Goal: Task Accomplishment & Management: Use online tool/utility

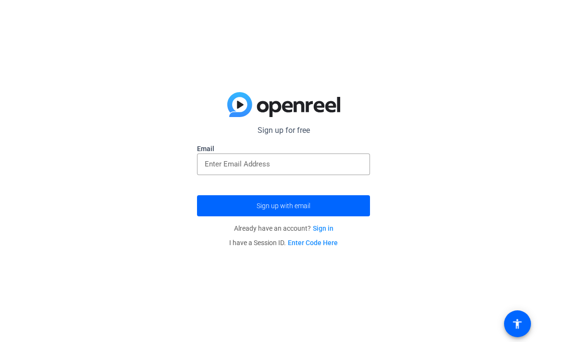
click at [6, 268] on div "Sign up for free Email Sign up with email Already have an account? Sign in I ha…" at bounding box center [283, 171] width 567 height 342
click at [351, 159] on input "email" at bounding box center [284, 164] width 158 height 12
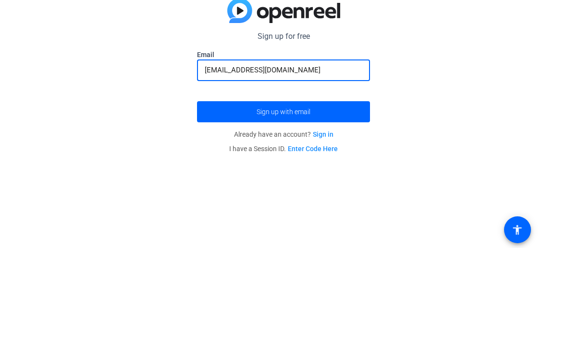
type input "edelacru14@northshore.edu"
click at [226, 195] on span "submit" at bounding box center [283, 206] width 173 height 23
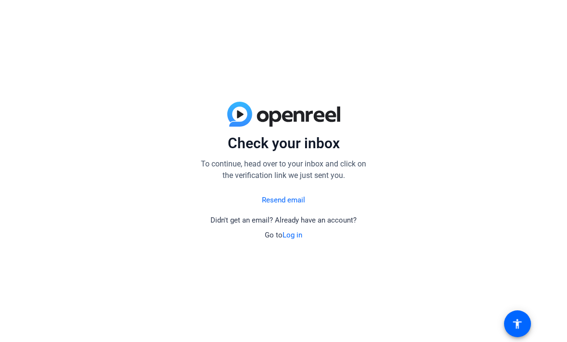
click at [297, 232] on link "Log in" at bounding box center [292, 235] width 20 height 9
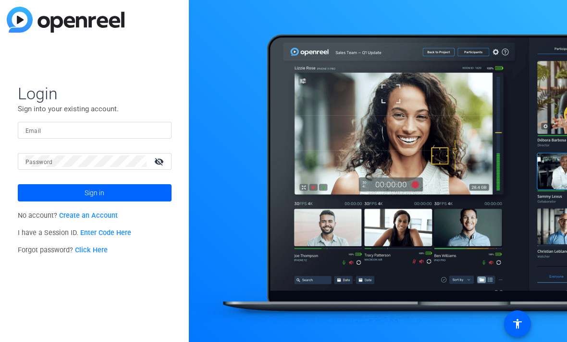
click at [131, 130] on input "Email" at bounding box center [94, 130] width 138 height 12
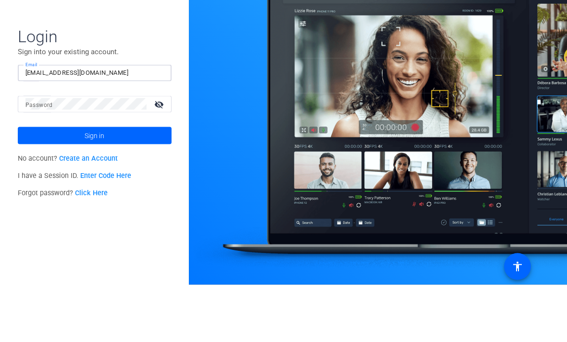
type input "Edelacru14@northshore.edu"
click at [159, 182] on span at bounding box center [95, 193] width 154 height 23
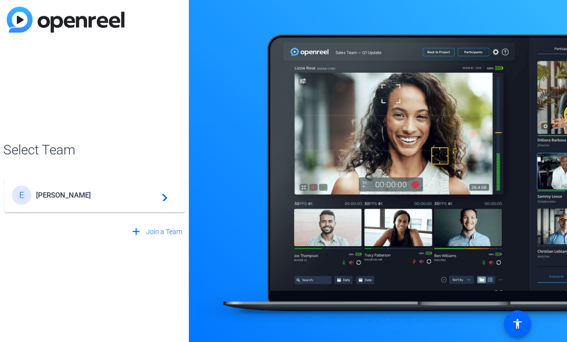
click at [39, 200] on div "E Emily navigate_next" at bounding box center [94, 195] width 165 height 19
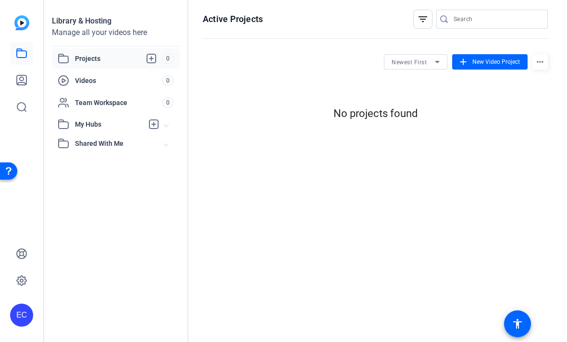
click at [141, 76] on span "Videos" at bounding box center [118, 81] width 87 height 10
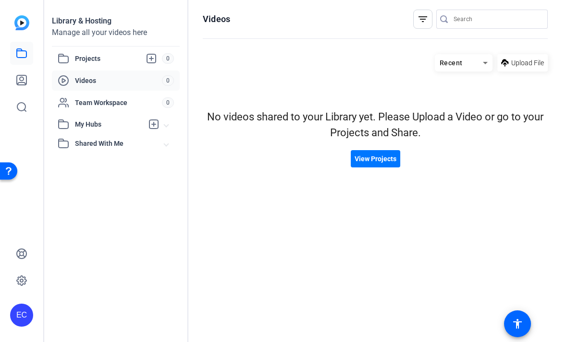
click at [110, 64] on span "Projects" at bounding box center [118, 59] width 87 height 12
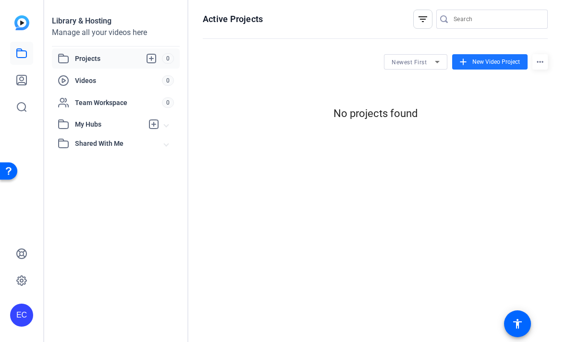
click at [504, 56] on span at bounding box center [489, 61] width 75 height 23
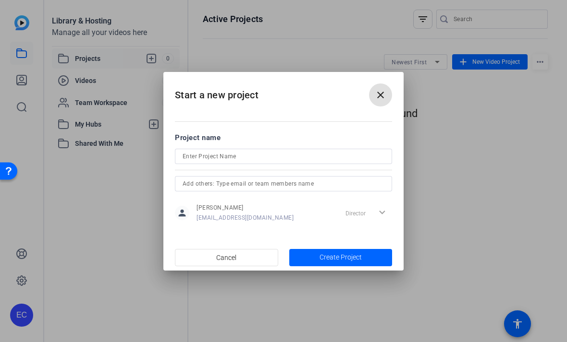
click at [189, 159] on input at bounding box center [284, 157] width 202 height 12
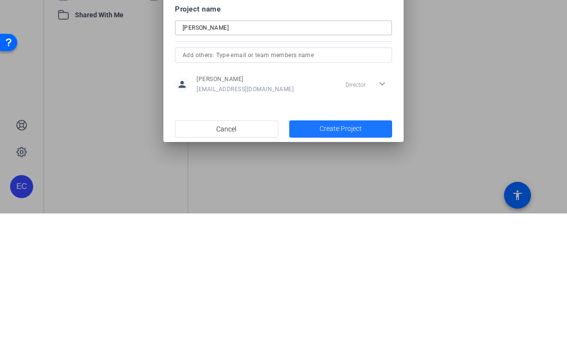
type input "[PERSON_NAME]"
click at [373, 246] on span "button" at bounding box center [340, 257] width 103 height 23
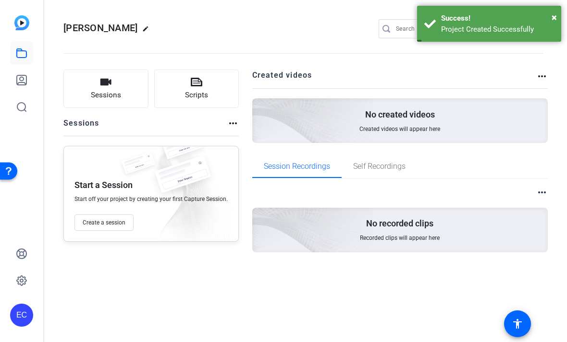
click at [432, 117] on p "No created videos" at bounding box center [400, 115] width 70 height 12
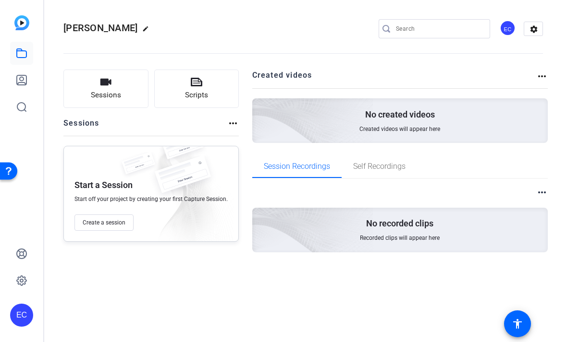
click at [89, 95] on button "Sessions" at bounding box center [105, 89] width 85 height 38
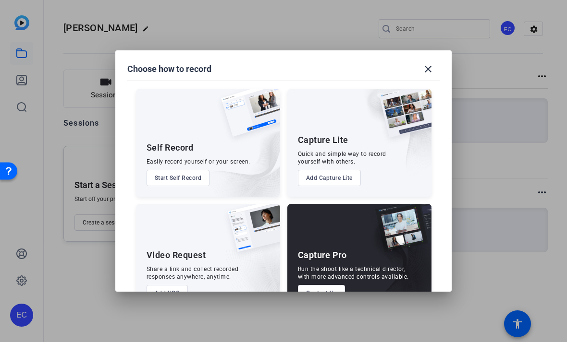
click at [168, 170] on button "Start Self Record" at bounding box center [177, 178] width 63 height 16
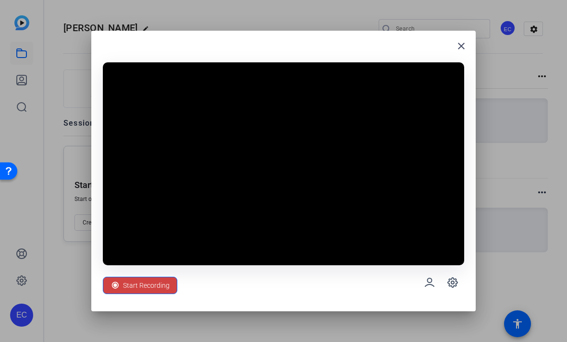
click at [125, 293] on span "Start Recording" at bounding box center [146, 286] width 47 height 18
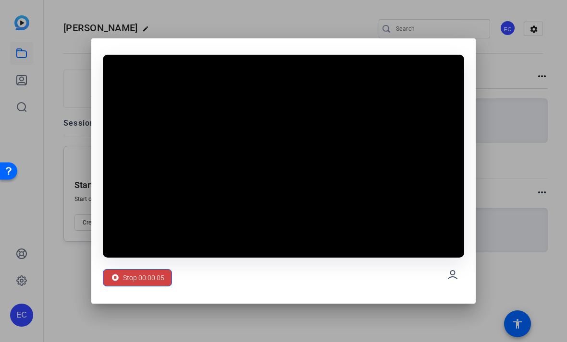
click at [139, 280] on span "Stop 00:00:05" at bounding box center [143, 278] width 41 height 18
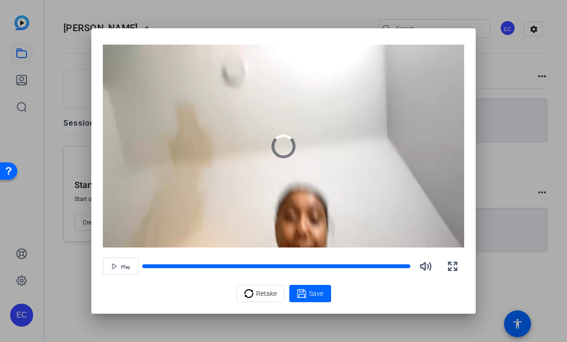
click at [317, 291] on span "Save" at bounding box center [316, 294] width 14 height 10
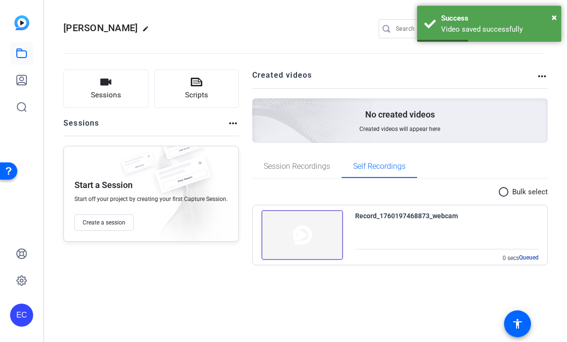
click at [391, 236] on div "Record_1760197468873_webcam 0 secs Queued" at bounding box center [447, 236] width 184 height 53
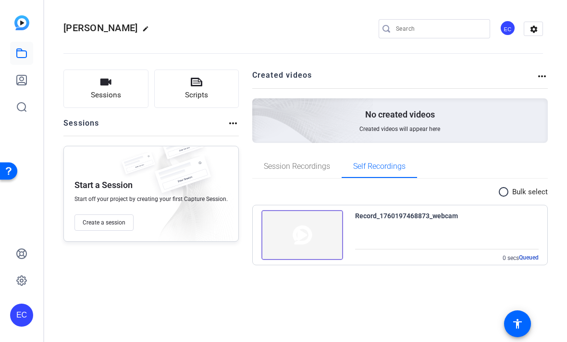
click at [432, 232] on div "Record_1760197468873_webcam 0 secs Queued" at bounding box center [447, 236] width 184 height 53
click at [448, 230] on div "Record_1760197468873_webcam 0 secs Queued" at bounding box center [447, 236] width 184 height 53
click at [19, 62] on link at bounding box center [21, 53] width 23 height 23
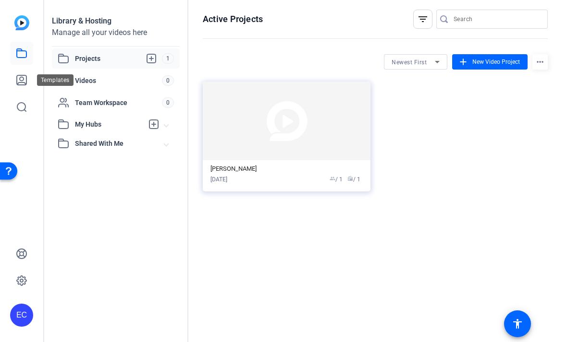
click at [18, 76] on icon at bounding box center [22, 80] width 10 height 10
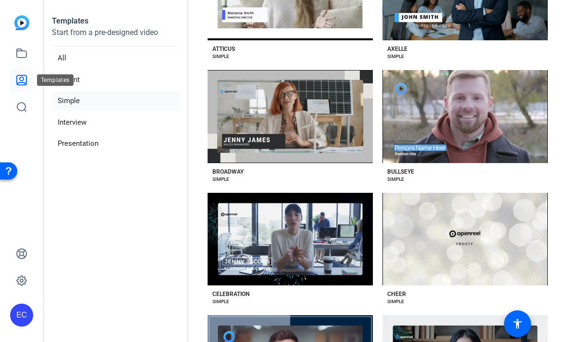
scroll to position [254, 0]
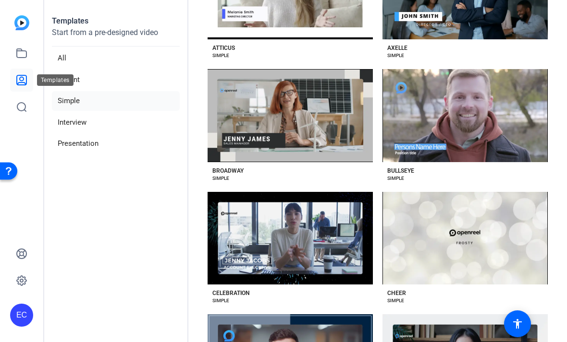
click at [110, 143] on li "Presentation" at bounding box center [116, 144] width 128 height 20
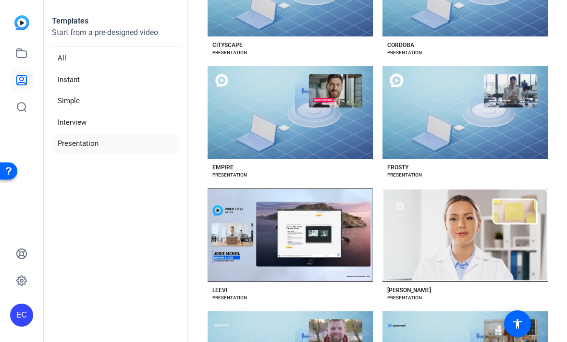
scroll to position [648, 0]
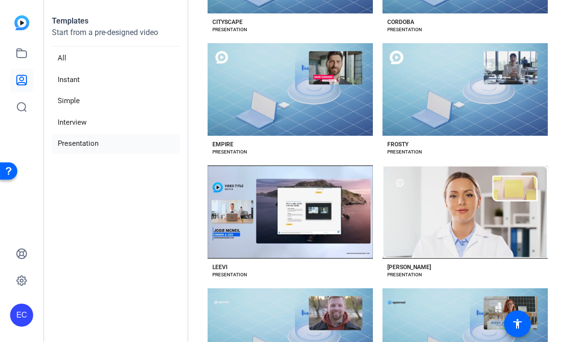
click at [436, 218] on div "Preview [PERSON_NAME]" at bounding box center [464, 212] width 165 height 93
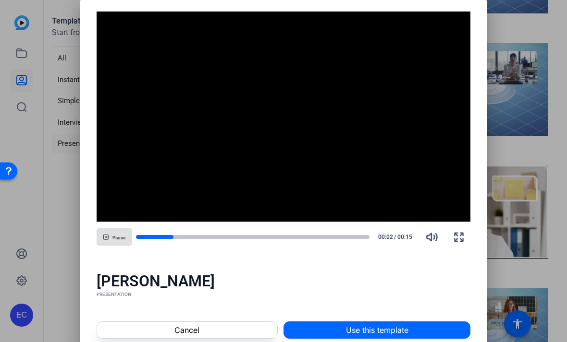
click at [418, 330] on span at bounding box center [377, 330] width 186 height 23
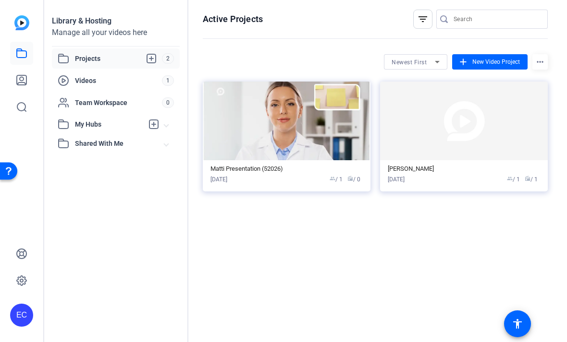
click at [507, 64] on span "New Video Project" at bounding box center [496, 62] width 48 height 9
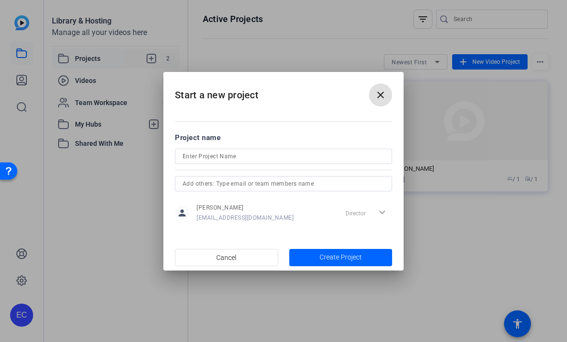
click at [369, 154] on input at bounding box center [284, 157] width 202 height 12
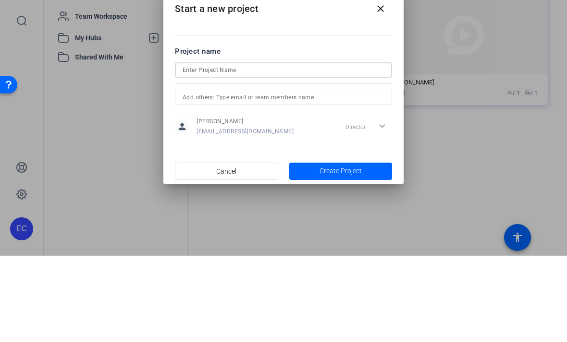
type input "[PERSON_NAME]"
click at [441, 106] on div at bounding box center [283, 171] width 567 height 342
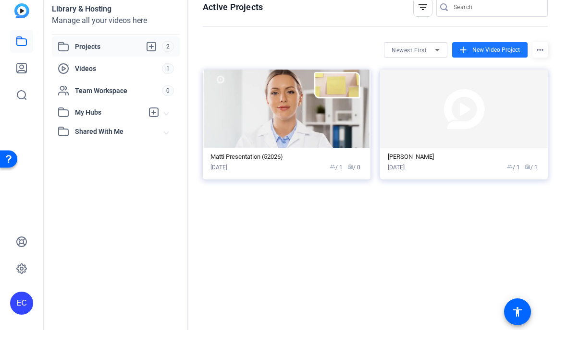
click at [515, 56] on span at bounding box center [489, 61] width 75 height 23
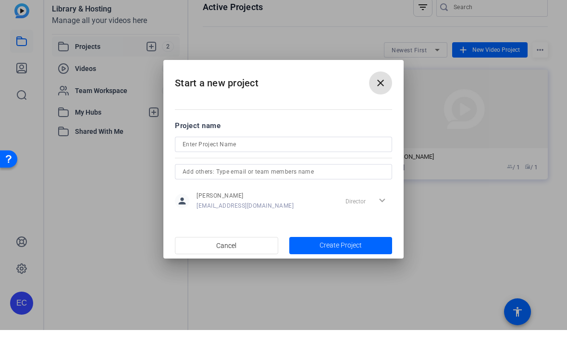
click at [360, 253] on span "Create Project" at bounding box center [340, 258] width 42 height 10
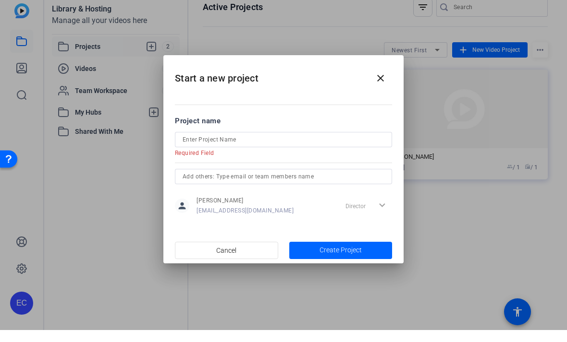
click at [376, 85] on mat-icon "close" at bounding box center [381, 91] width 12 height 12
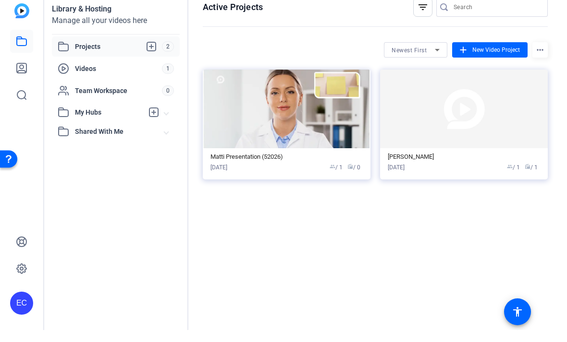
click at [446, 132] on img at bounding box center [464, 121] width 168 height 79
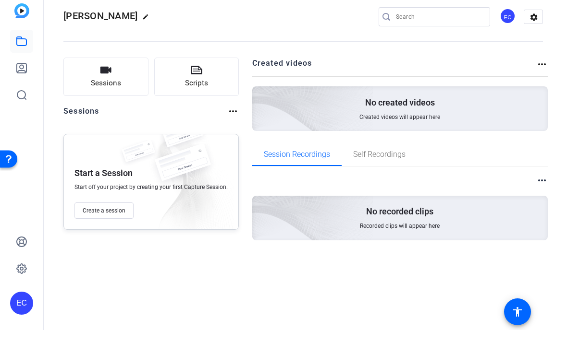
click at [103, 215] on button "Create a session" at bounding box center [103, 223] width 59 height 16
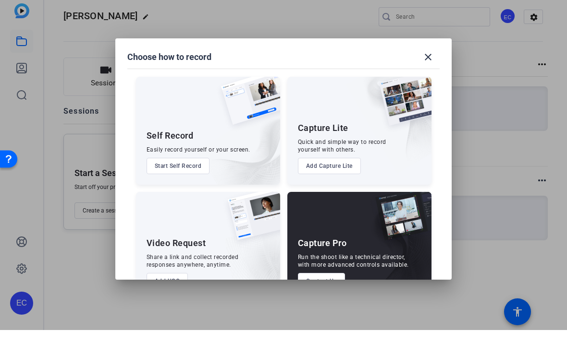
click at [169, 170] on button "Start Self Record" at bounding box center [177, 178] width 63 height 16
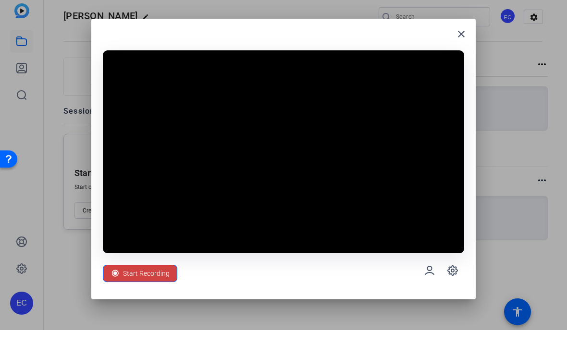
click at [138, 280] on span "Start Recording" at bounding box center [146, 286] width 47 height 18
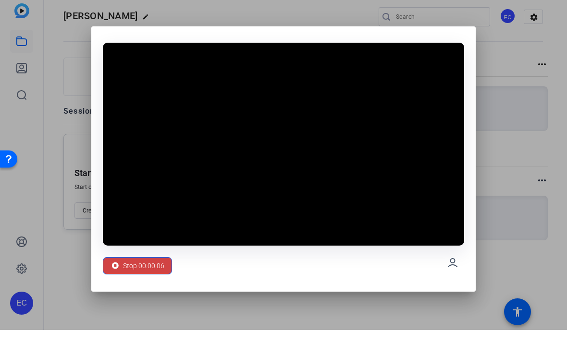
click at [139, 270] on span "Stop 00:00:06" at bounding box center [143, 278] width 41 height 18
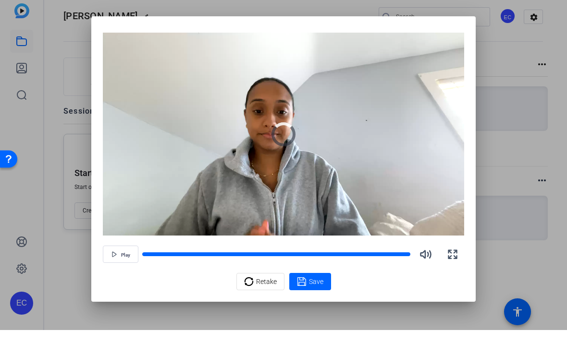
click at [253, 288] on icon at bounding box center [249, 294] width 10 height 12
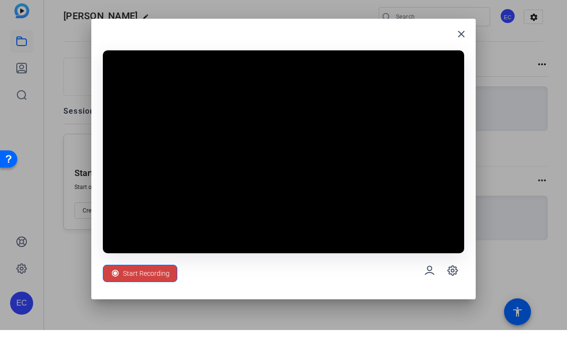
click at [133, 277] on span "Start Recording" at bounding box center [146, 286] width 47 height 18
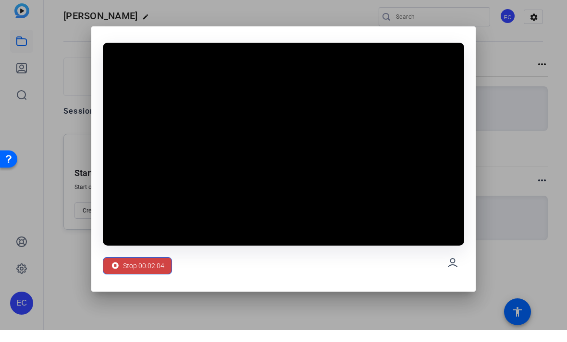
click at [137, 269] on span "Stop 00:02:04" at bounding box center [143, 278] width 41 height 18
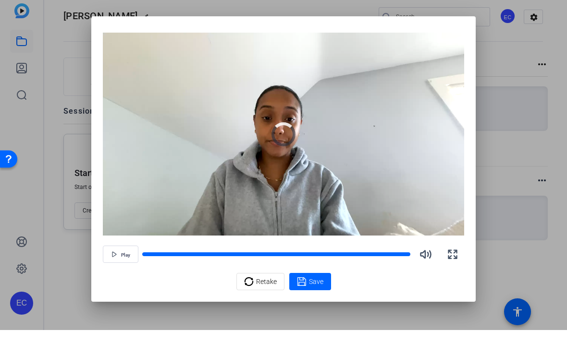
click at [311, 289] on span "Save" at bounding box center [316, 294] width 14 height 10
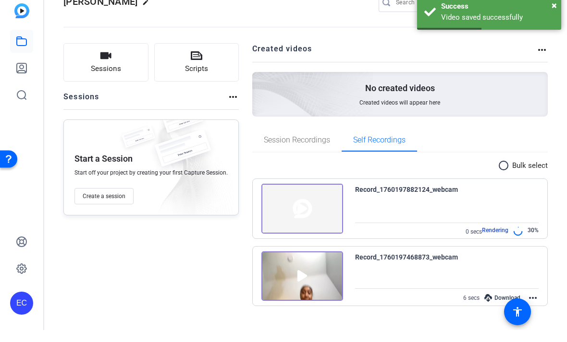
scroll to position [14, 0]
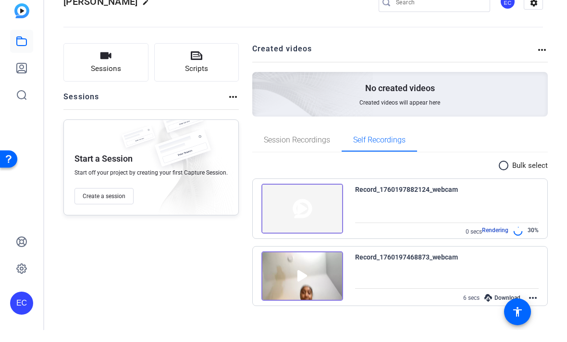
click at [538, 305] on mat-icon "more_horiz" at bounding box center [533, 311] width 12 height 12
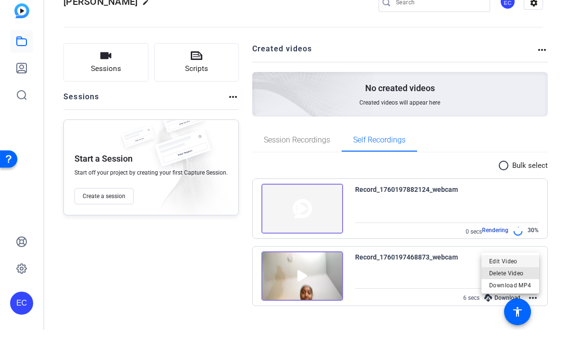
click at [527, 280] on span "Delete Video" at bounding box center [510, 286] width 42 height 12
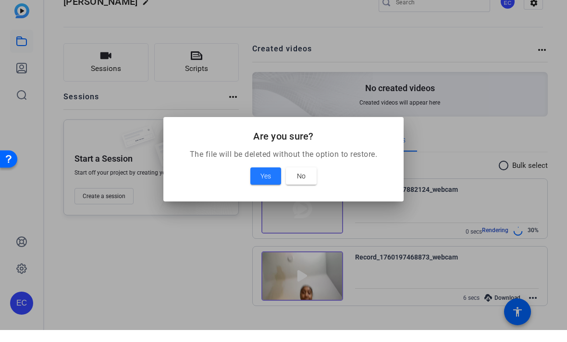
click at [263, 177] on span at bounding box center [265, 188] width 31 height 23
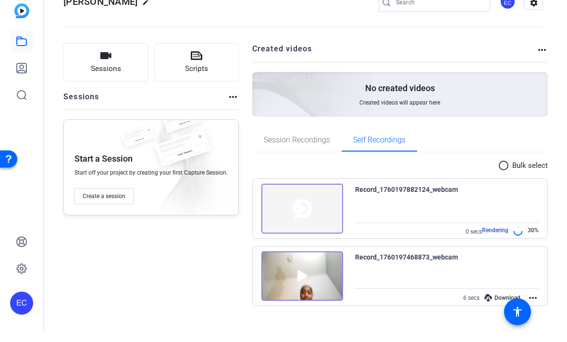
scroll to position [0, 0]
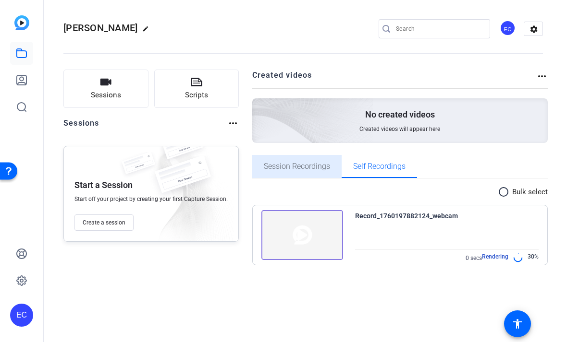
click at [312, 166] on span "Session Recordings" at bounding box center [297, 167] width 66 height 8
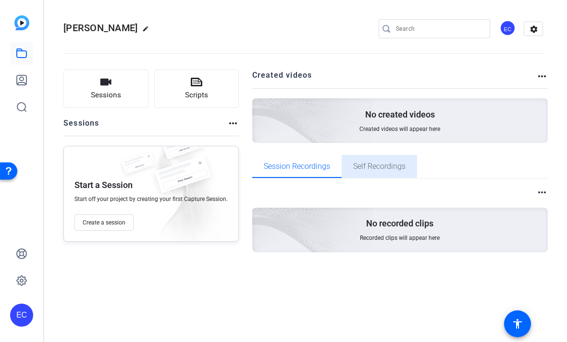
click at [372, 171] on span "Self Recordings" at bounding box center [379, 166] width 52 height 23
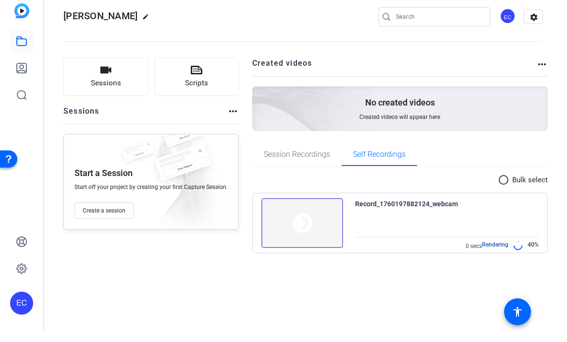
click at [325, 224] on img at bounding box center [302, 235] width 82 height 50
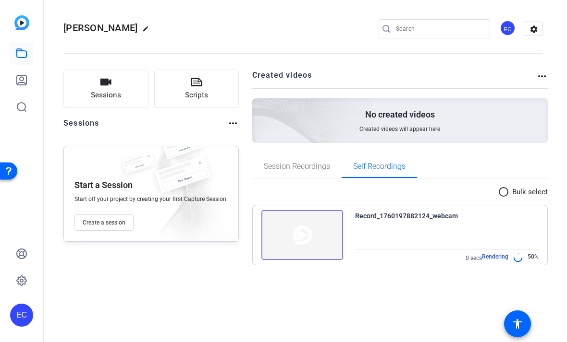
click at [461, 232] on div "Record_1760197882124_webcam 0 secs Rendering 50%" at bounding box center [447, 236] width 184 height 53
click at [294, 235] on img at bounding box center [302, 235] width 82 height 50
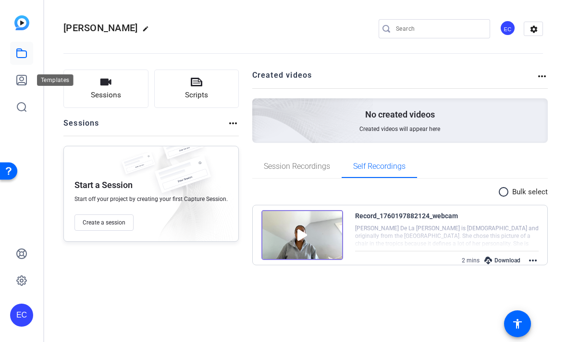
click at [18, 81] on icon at bounding box center [22, 80] width 12 height 12
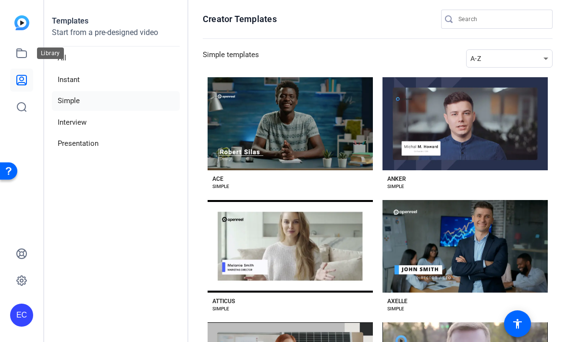
click at [19, 56] on icon at bounding box center [22, 54] width 12 height 12
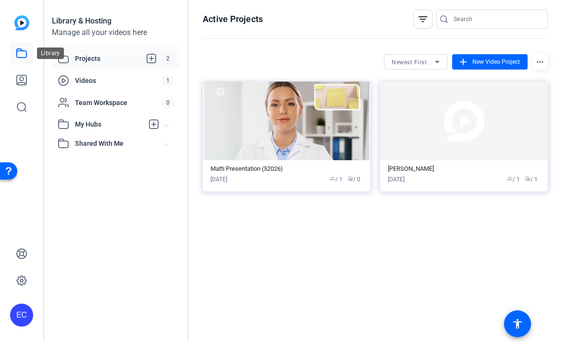
click at [77, 80] on span "Videos" at bounding box center [118, 81] width 87 height 10
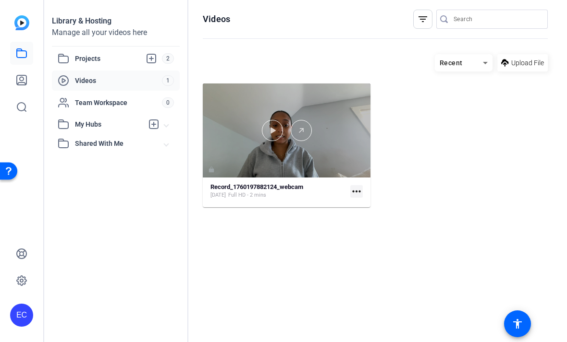
click at [341, 137] on div at bounding box center [287, 130] width 168 height 21
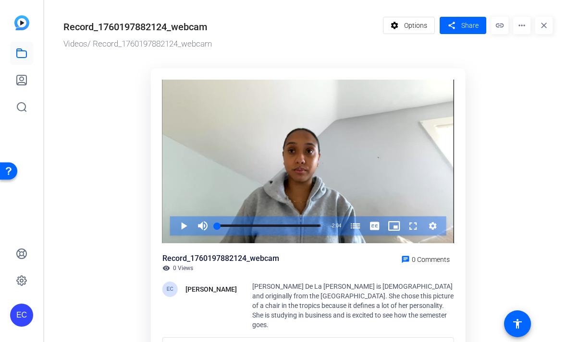
click at [415, 25] on span "Options" at bounding box center [415, 25] width 23 height 18
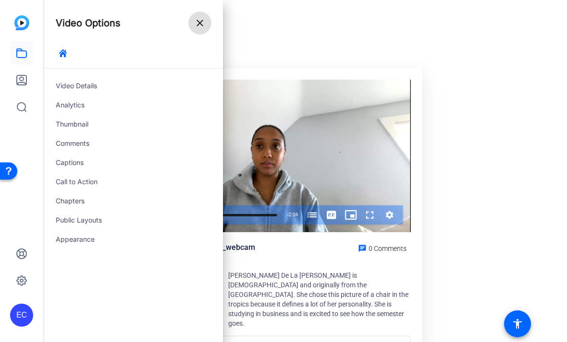
click at [204, 28] on mat-icon "close" at bounding box center [200, 23] width 12 height 12
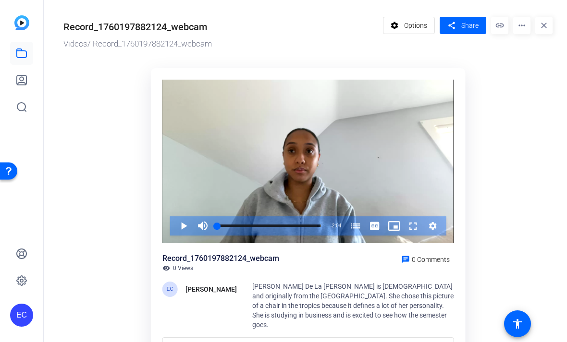
click at [520, 28] on mat-icon "more_horiz" at bounding box center [521, 25] width 17 height 17
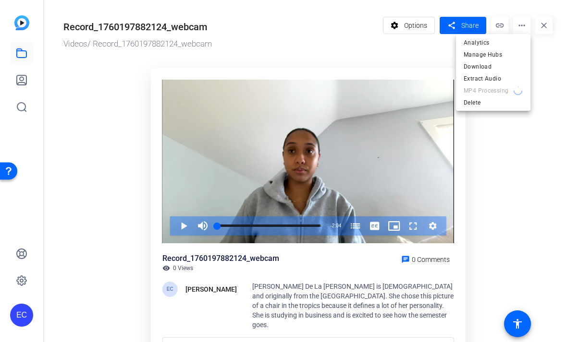
click at [414, 28] on div at bounding box center [283, 171] width 567 height 342
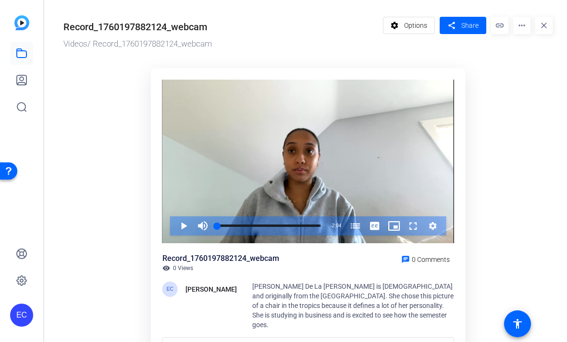
click at [417, 26] on span "Options" at bounding box center [415, 25] width 23 height 18
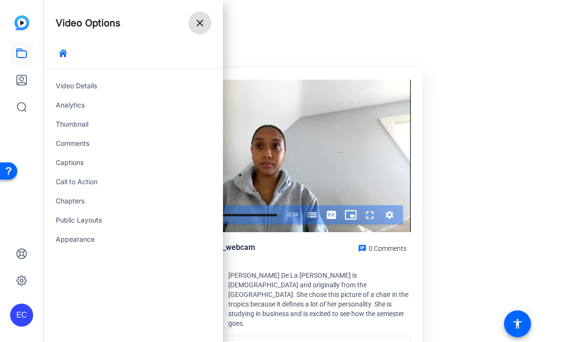
click at [473, 42] on div "Videos / Record_1760197882124_webcam" at bounding box center [271, 44] width 455 height 12
click at [197, 26] on mat-icon "close" at bounding box center [200, 23] width 12 height 12
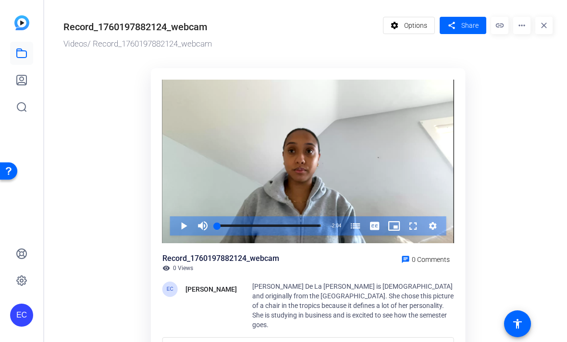
click at [17, 78] on icon at bounding box center [22, 80] width 10 height 10
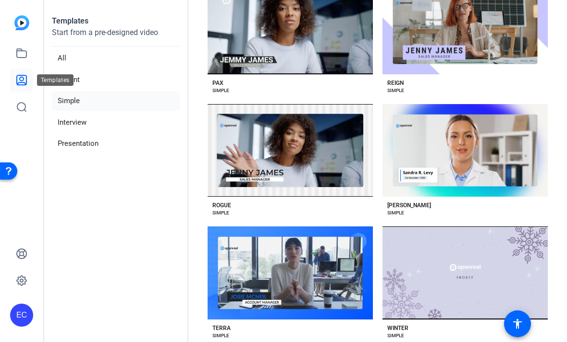
scroll to position [1078, 0]
click at [68, 123] on li "Interview" at bounding box center [116, 123] width 128 height 20
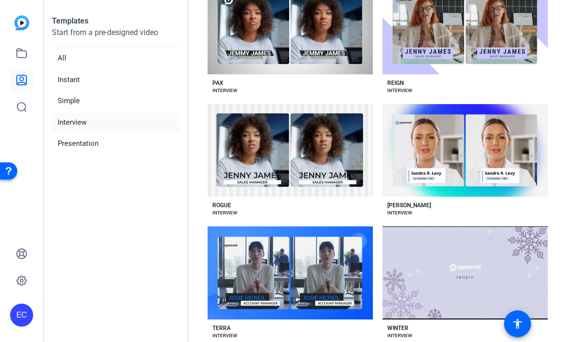
scroll to position [31, 0]
click at [76, 134] on li "Presentation" at bounding box center [116, 144] width 128 height 20
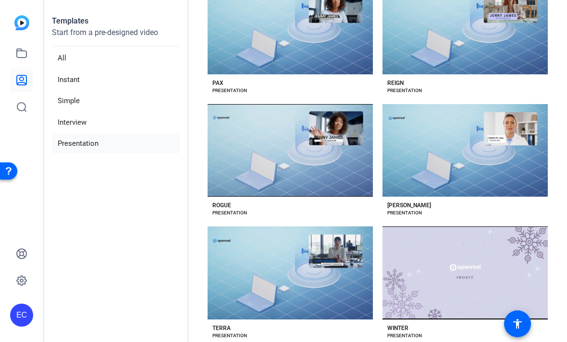
click at [494, 159] on div "Preview [PERSON_NAME]" at bounding box center [464, 150] width 165 height 93
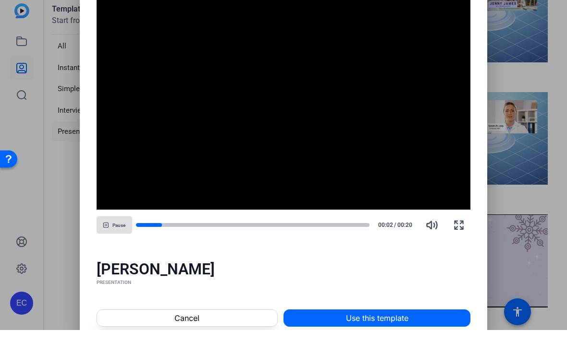
scroll to position [0, 0]
click at [451, 319] on span at bounding box center [377, 330] width 186 height 23
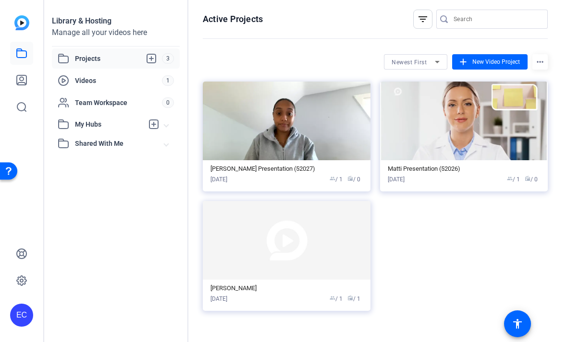
click at [486, 52] on span at bounding box center [489, 61] width 75 height 23
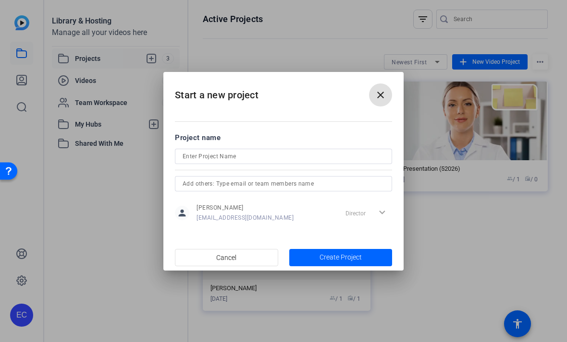
click at [383, 96] on mat-icon "close" at bounding box center [381, 95] width 12 height 12
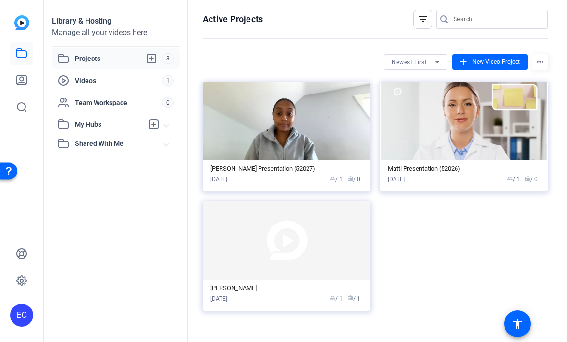
click at [344, 174] on div "Sylvia Presentation (52027) Oct 11, 2025 group / 1 radio / 0" at bounding box center [286, 174] width 152 height 19
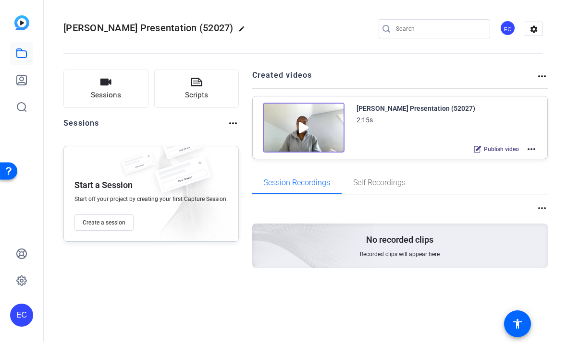
click at [530, 146] on mat-icon "more_horiz" at bounding box center [531, 150] width 12 height 12
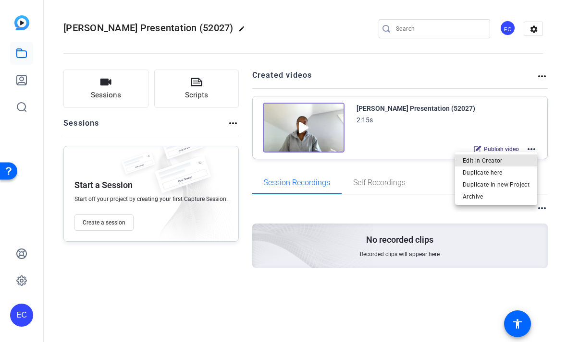
click at [502, 157] on span "Edit in Creator" at bounding box center [496, 161] width 67 height 12
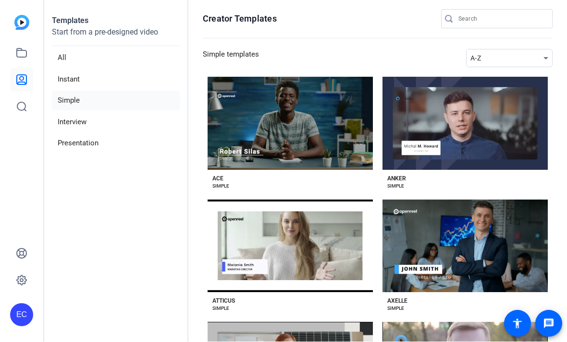
scroll to position [1, 0]
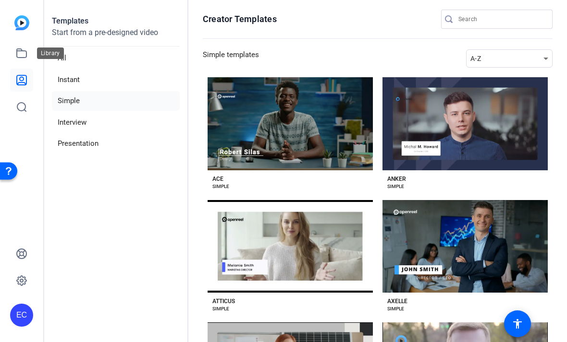
click at [25, 57] on icon at bounding box center [22, 53] width 10 height 9
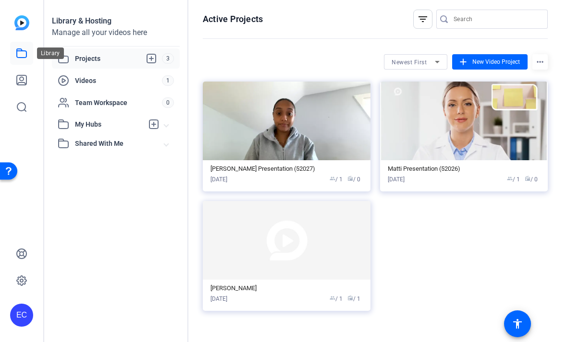
click at [334, 146] on img at bounding box center [287, 121] width 168 height 79
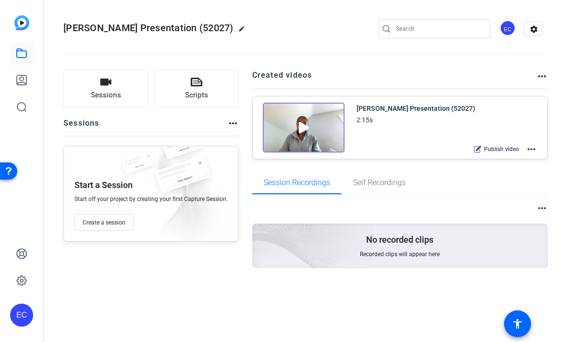
click at [321, 130] on img at bounding box center [304, 128] width 82 height 50
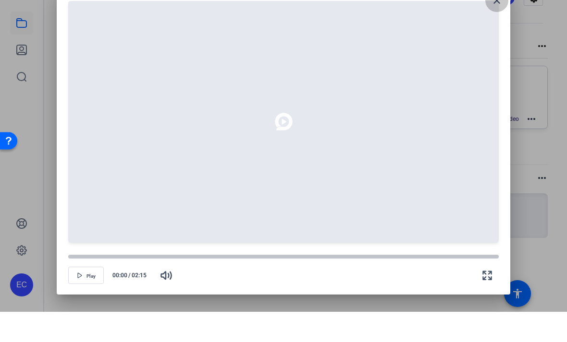
click at [497, 25] on mat-icon "close" at bounding box center [497, 31] width 12 height 12
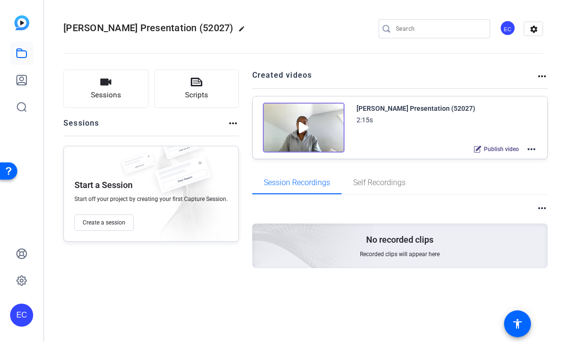
click at [534, 150] on mat-icon "more_horiz" at bounding box center [531, 150] width 12 height 12
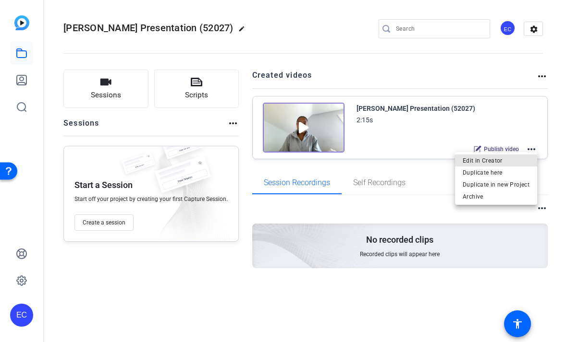
click at [508, 162] on span "Edit in Creator" at bounding box center [496, 161] width 67 height 12
